Goal: Task Accomplishment & Management: Complete application form

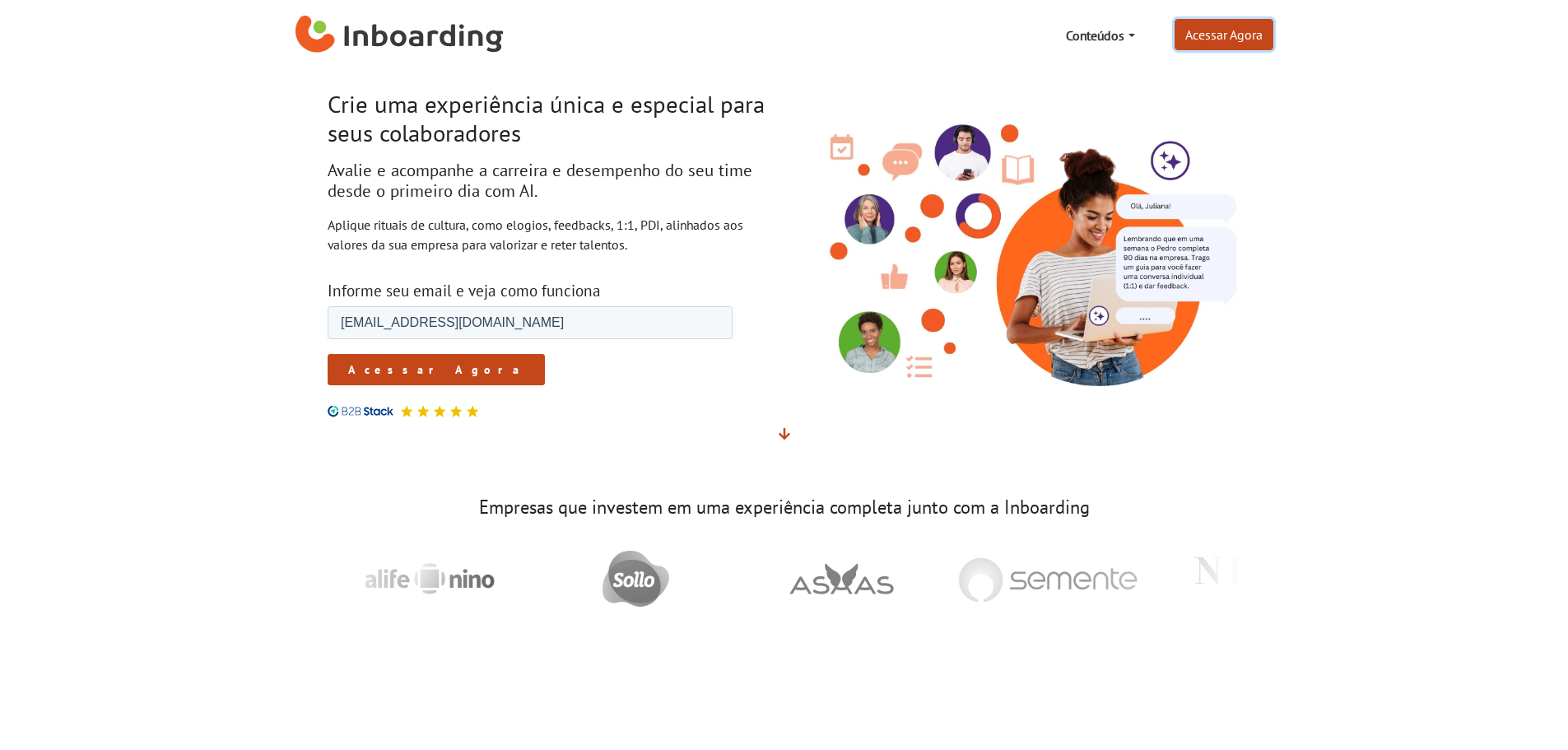
click at [1224, 42] on link "Acessar Agora" at bounding box center [1224, 34] width 99 height 31
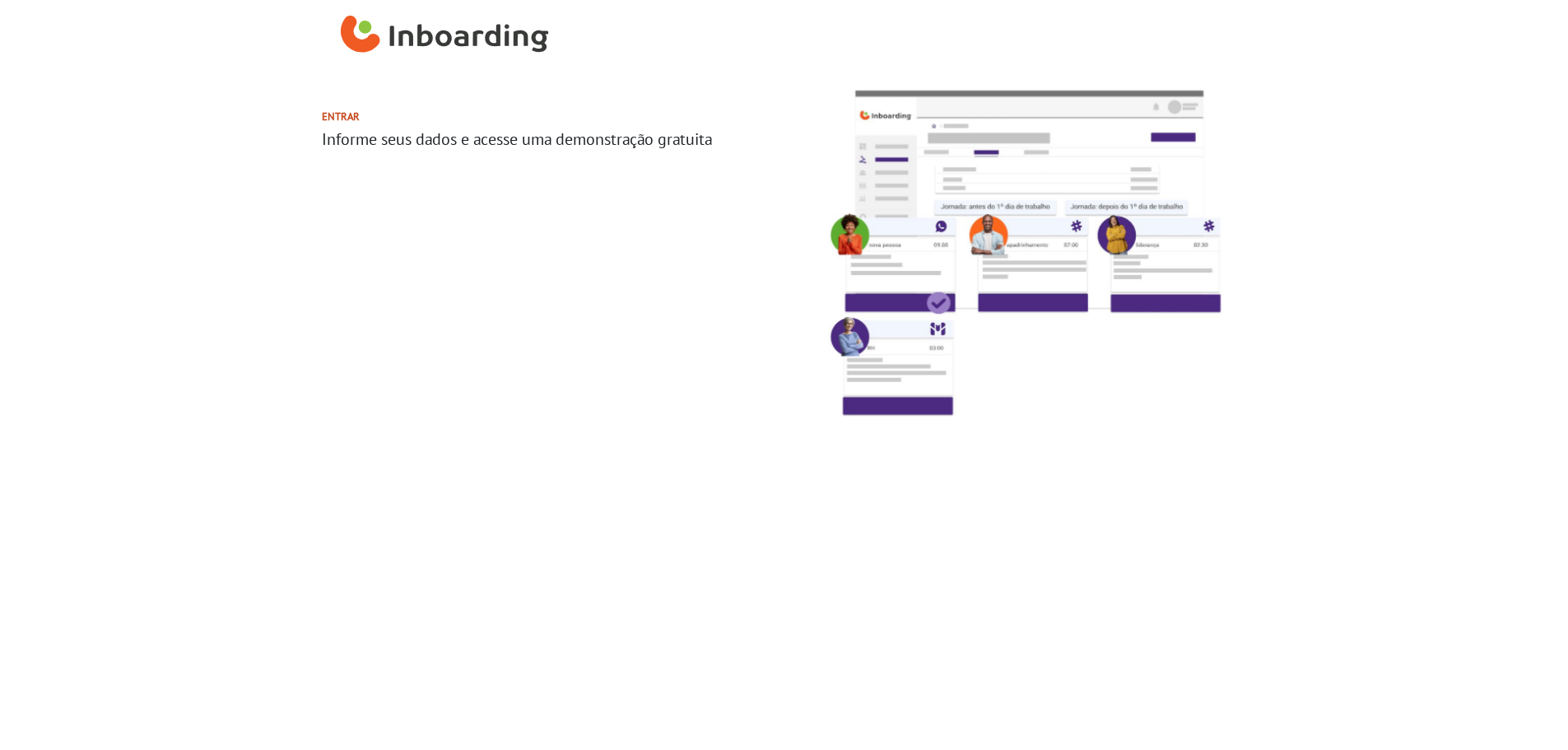
select select "BR"
